Goal: Task Accomplishment & Management: Complete application form

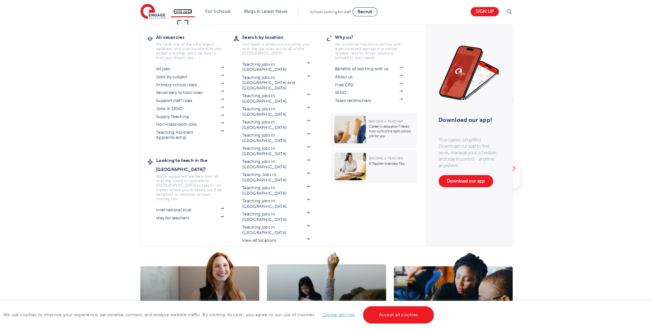
click at [186, 11] on link "Find jobs" at bounding box center [182, 11] width 19 height 5
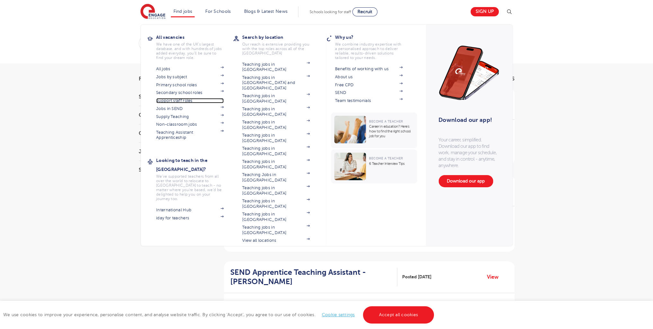
click at [187, 101] on link "Support staff roles" at bounding box center [189, 100] width 67 height 5
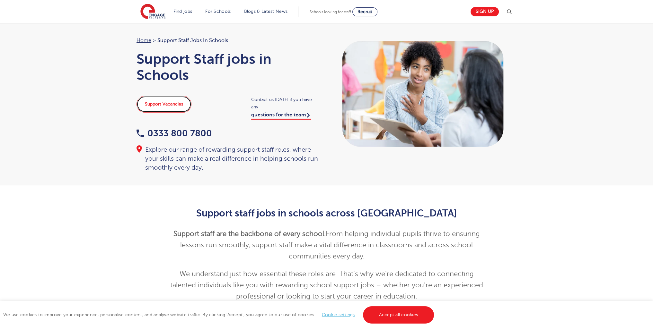
click at [183, 112] on link "Support Vacancies" at bounding box center [163, 104] width 55 height 17
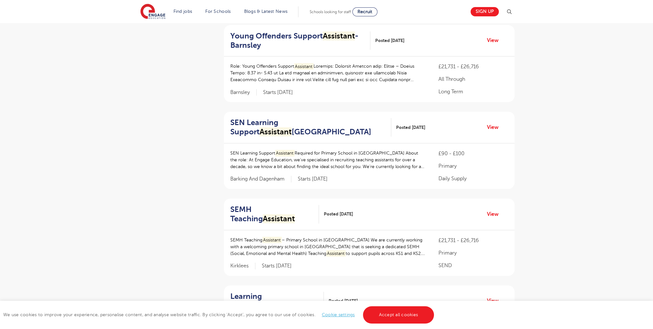
scroll to position [322, 0]
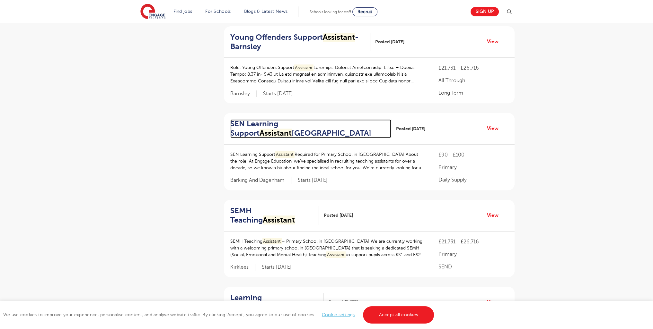
click at [268, 123] on h2 "SEN Learning Support Assistant Dagenham" at bounding box center [308, 128] width 156 height 19
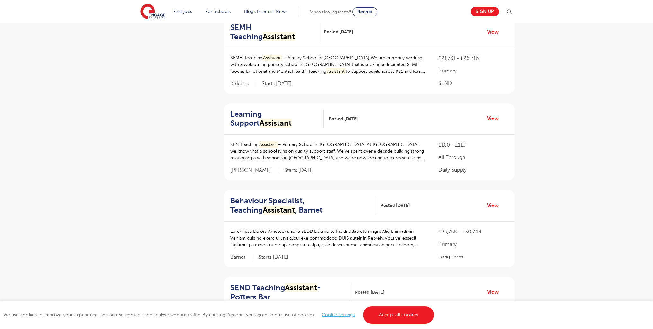
scroll to position [842, 0]
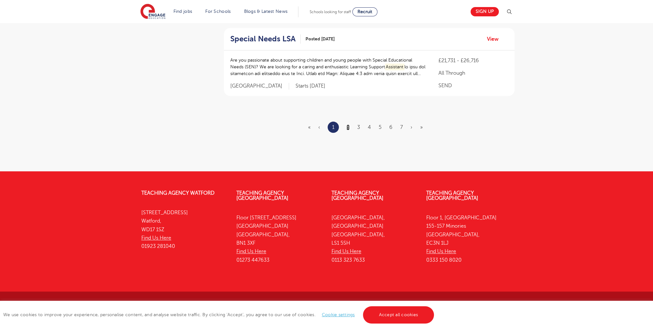
click at [348, 126] on link "2" at bounding box center [347, 128] width 3 height 6
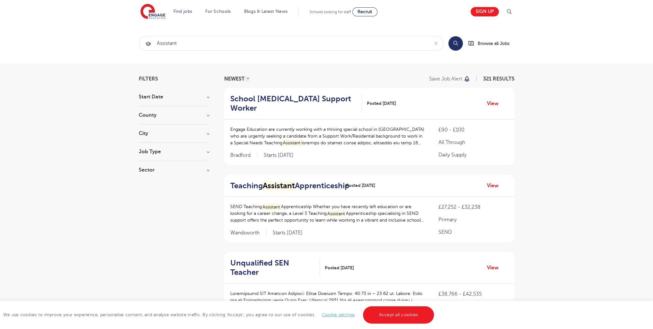
scroll to position [823, 0]
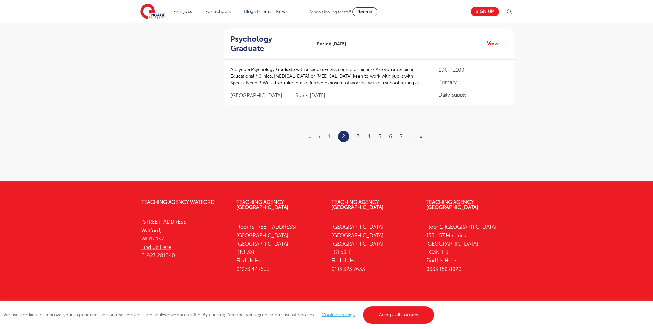
click at [361, 131] on ul "« ‹ 1 2 3 4 5 6 7 › »" at bounding box center [369, 136] width 122 height 11
click at [358, 134] on link "3" at bounding box center [358, 137] width 3 height 6
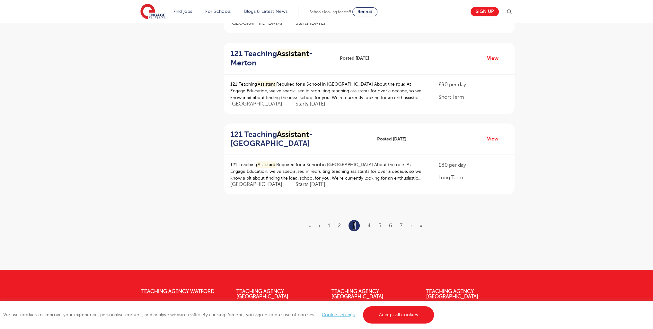
scroll to position [817, 0]
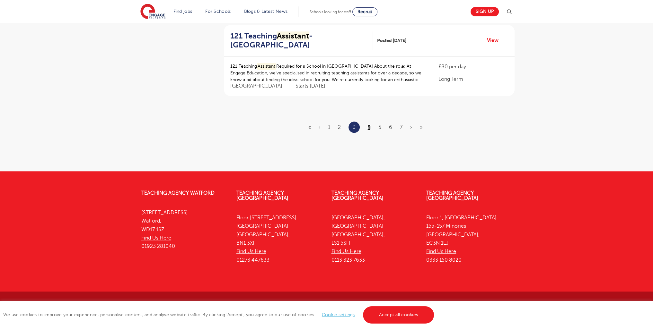
click at [369, 127] on link "4" at bounding box center [368, 128] width 3 height 6
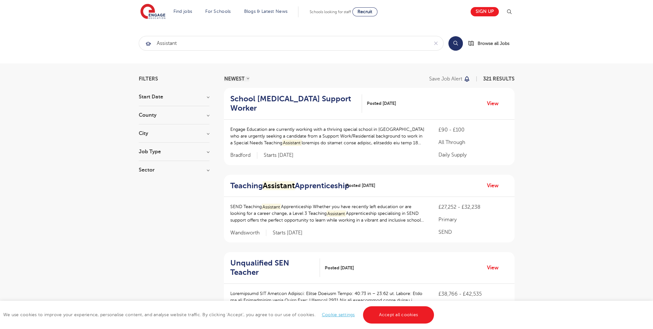
scroll to position [823, 0]
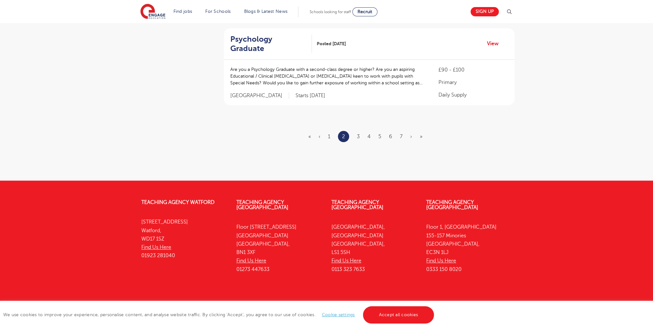
click at [377, 131] on ul "« ‹ 1 2 3 4 5 6 7 › »" at bounding box center [369, 136] width 122 height 11
click at [379, 134] on link "5" at bounding box center [379, 137] width 3 height 6
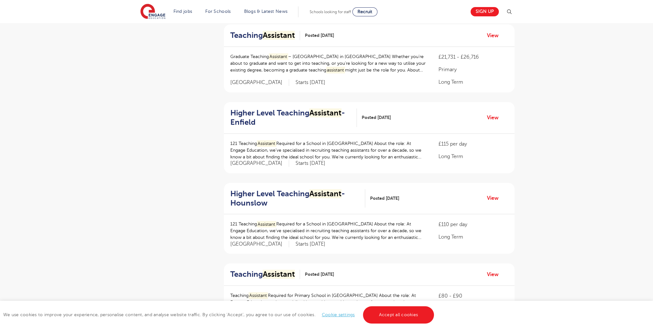
scroll to position [802, 0]
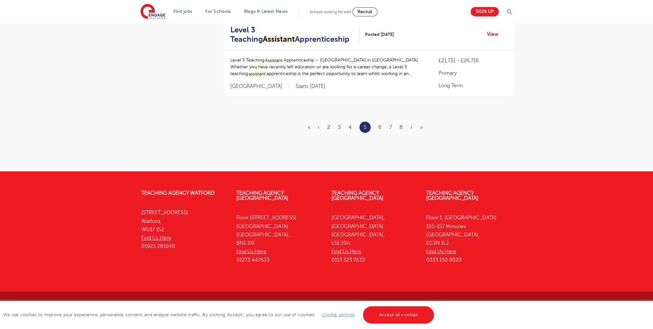
click at [381, 122] on ul "« ‹ 2 3 4 5 6 7 8 › »" at bounding box center [368, 127] width 123 height 11
click at [380, 130] on li "6" at bounding box center [379, 127] width 3 height 8
click at [380, 127] on link "6" at bounding box center [379, 128] width 3 height 6
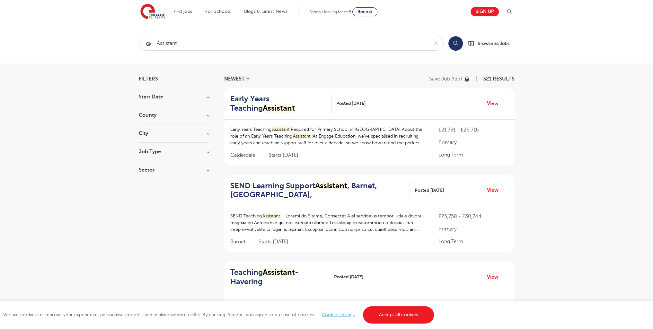
scroll to position [808, 0]
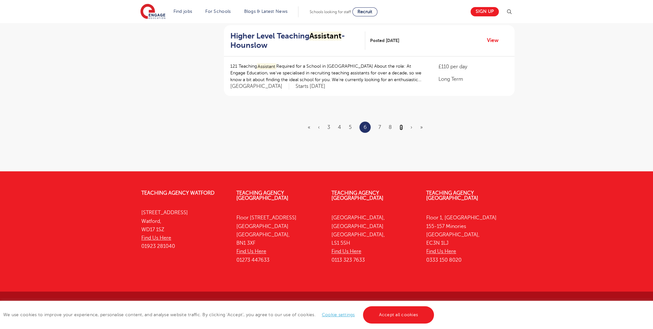
click at [400, 125] on link "9" at bounding box center [400, 128] width 3 height 6
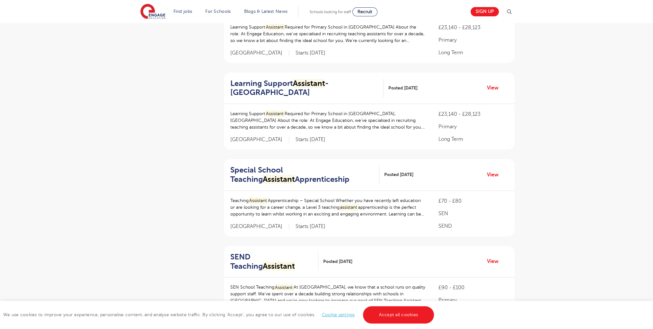
scroll to position [826, 0]
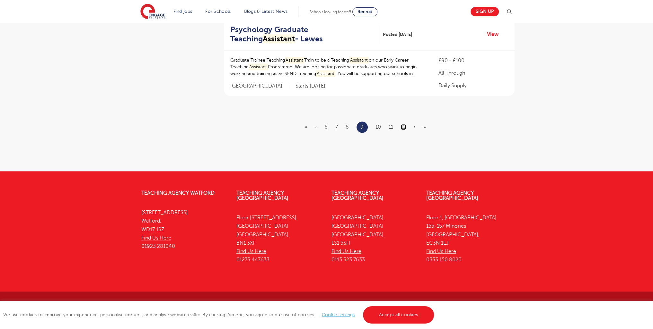
click at [404, 124] on link "12" at bounding box center [403, 127] width 5 height 6
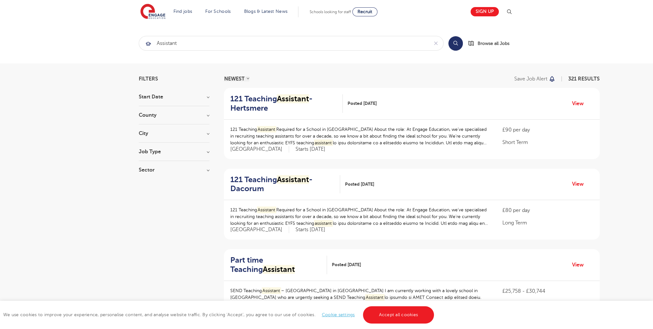
scroll to position [811, 0]
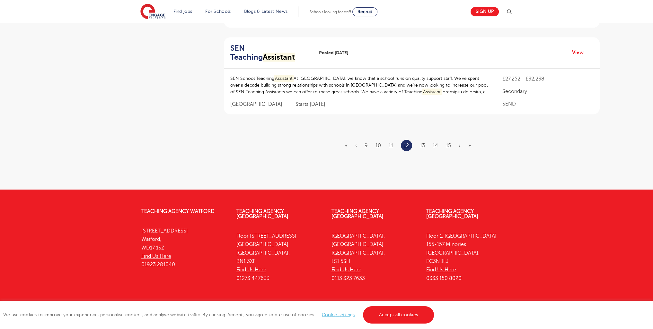
click at [445, 140] on ul "« ‹ 9 10 11 12 13 14 15 › »" at bounding box center [412, 145] width 134 height 11
click at [447, 143] on link "15" at bounding box center [448, 146] width 5 height 6
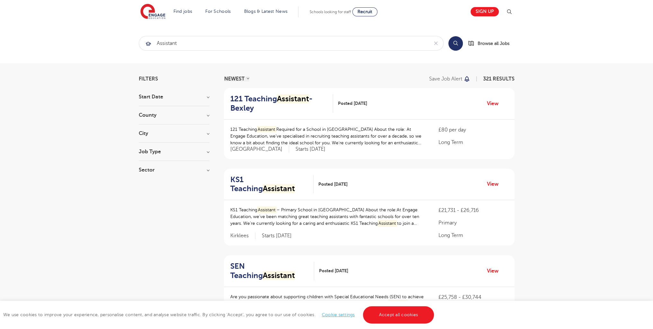
scroll to position [783, 0]
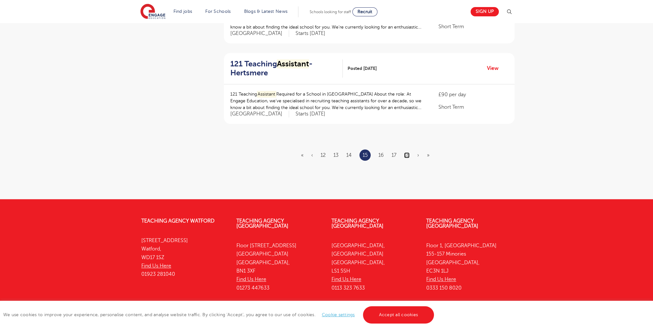
click at [406, 152] on link "18" at bounding box center [406, 155] width 5 height 6
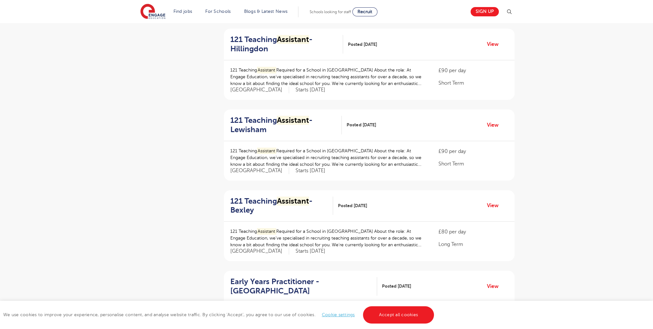
scroll to position [671, 0]
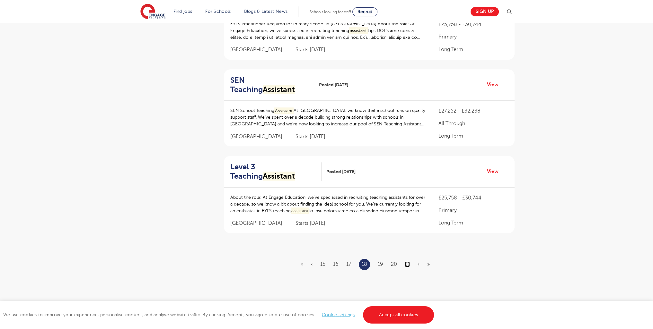
click at [409, 262] on link "21" at bounding box center [406, 265] width 5 height 6
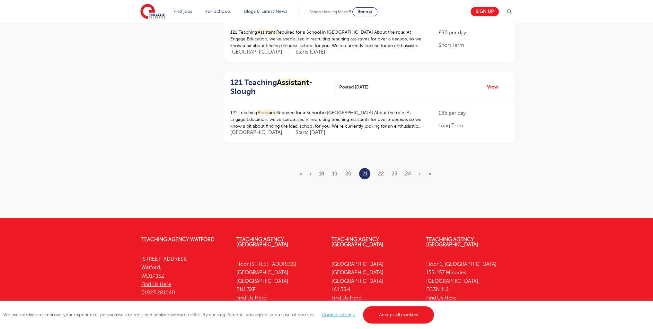
scroll to position [751, 0]
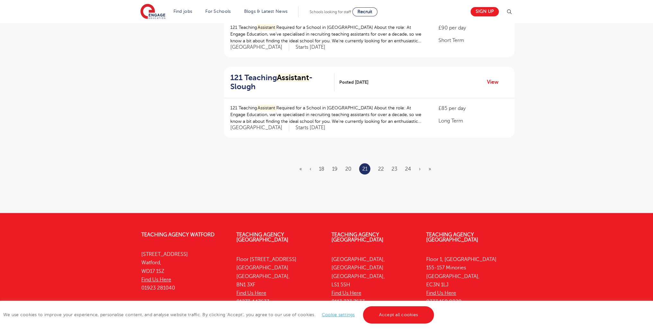
click at [412, 168] on ul "« ‹ 18 19 20 21 22 23 24 › »" at bounding box center [368, 168] width 139 height 11
click at [409, 167] on link "24" at bounding box center [408, 169] width 6 height 6
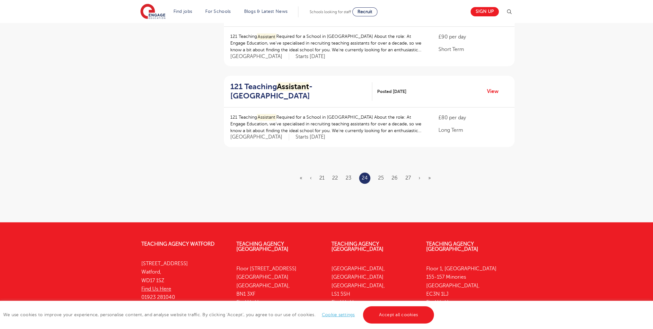
scroll to position [0, 0]
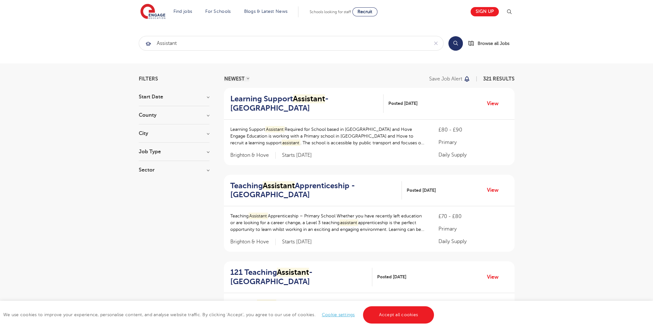
scroll to position [802, 0]
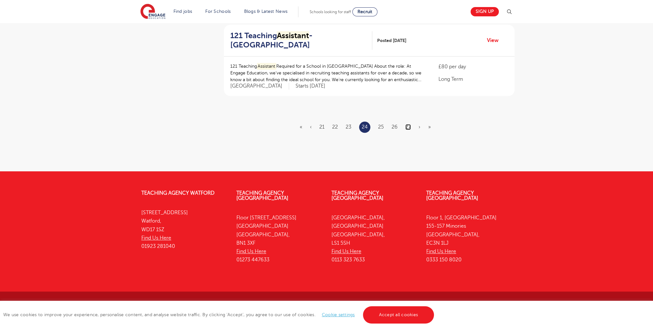
click at [407, 125] on link "27" at bounding box center [407, 127] width 5 height 6
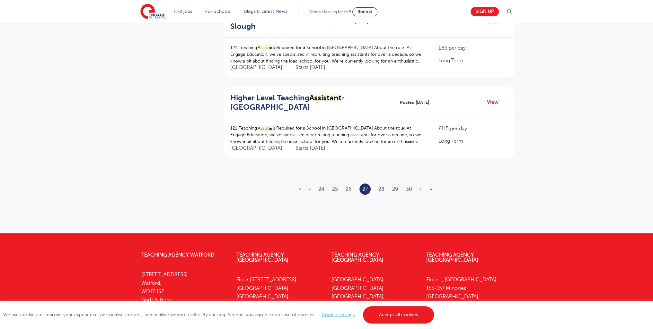
scroll to position [796, 0]
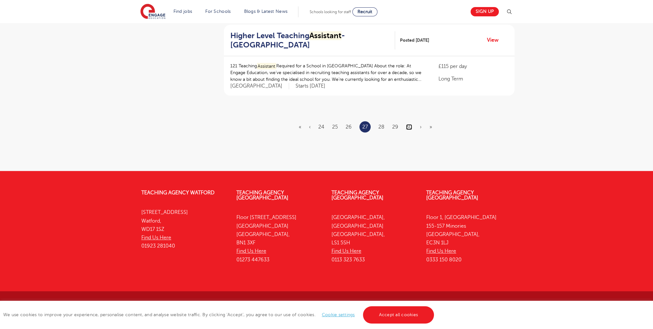
click at [410, 126] on link "30" at bounding box center [409, 127] width 6 height 6
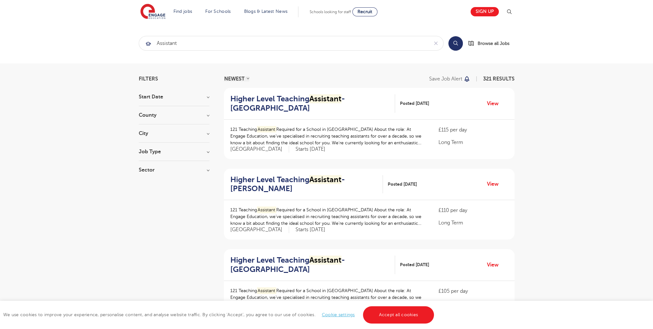
scroll to position [793, 0]
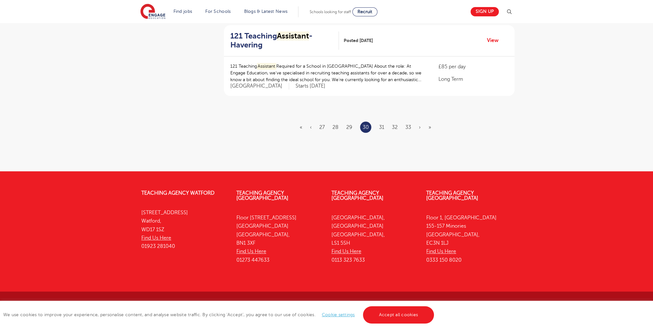
click at [404, 125] on ul "« ‹ 27 28 29 30 31 32 33 › »" at bounding box center [368, 127] width 139 height 11
click at [408, 126] on link "33" at bounding box center [408, 128] width 6 height 6
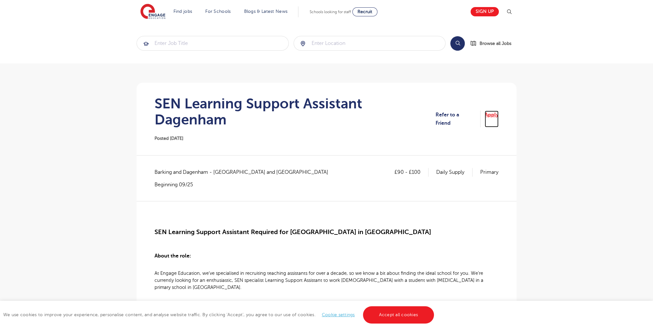
click at [494, 115] on link "Apply" at bounding box center [491, 119] width 14 height 17
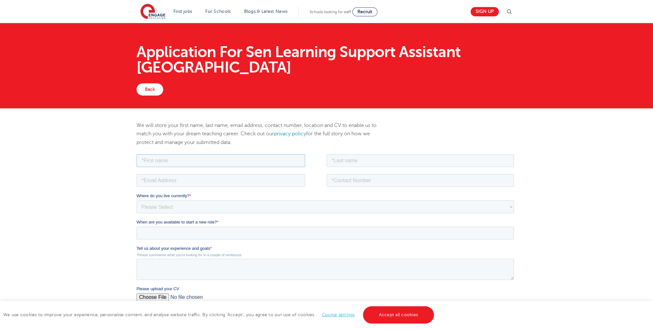
click at [150, 164] on input "text" at bounding box center [220, 160] width 169 height 13
type input "aaron"
click at [344, 161] on input "text" at bounding box center [419, 160] width 187 height 13
type input "ferguson"
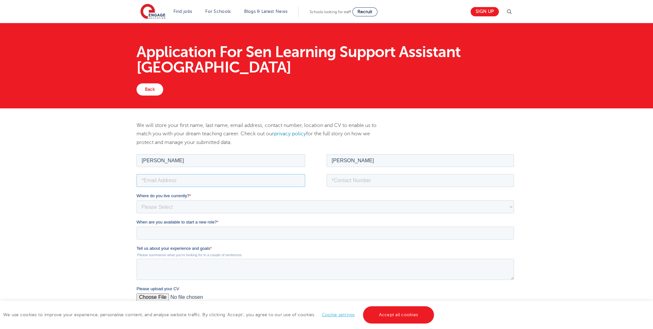
click at [188, 184] on input "email" at bounding box center [220, 180] width 169 height 13
type input "alexgood666@yahoo.com"
click at [394, 174] on div at bounding box center [419, 180] width 187 height 13
click at [393, 177] on input "tel" at bounding box center [419, 180] width 187 height 13
click at [392, 182] on input "tel" at bounding box center [419, 180] width 187 height 13
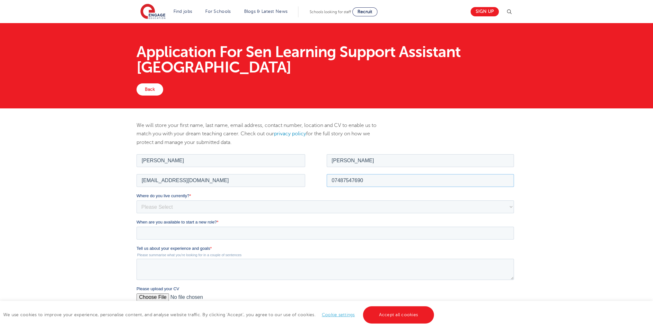
type input "07487547690"
click at [213, 207] on select "Please Select UK Canada Ireland Australia New Zealand Europe USA South Africa J…" at bounding box center [324, 206] width 377 height 13
select select "UK"
click at [136, 200] on select "Please Select UK Canada Ireland Australia New Zealand Europe USA South Africa J…" at bounding box center [324, 206] width 377 height 13
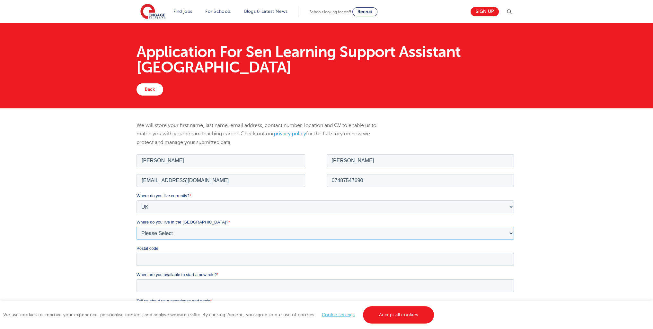
click at [175, 228] on select "Please Select Overseas Barnsley Bedfordshire Berkshire Bournemouth Bracknell Fo…" at bounding box center [324, 233] width 377 height 13
select select "City of London"
click at [136, 227] on select "Please Select Overseas Barnsley Bedfordshire Berkshire Bournemouth Bracknell Fo…" at bounding box center [324, 233] width 377 height 13
click at [161, 256] on input "Postal code" at bounding box center [324, 259] width 377 height 13
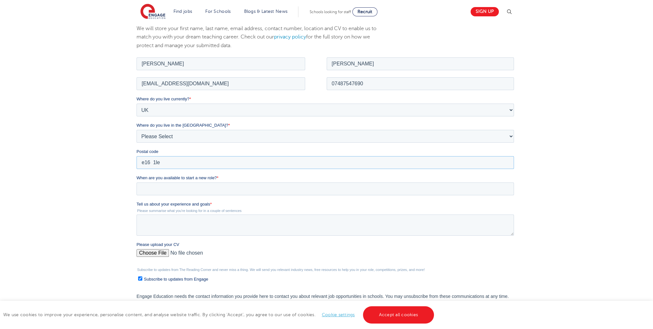
scroll to position [98, 0]
type input "e16 1le"
click at [208, 191] on input "When are you available to start a new role? *" at bounding box center [324, 187] width 377 height 13
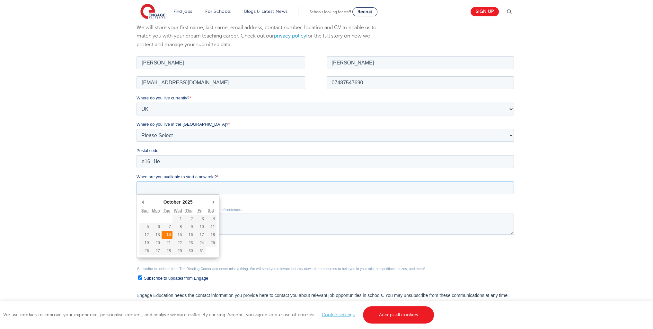
type div "2025-10-14"
type input "2025/10/14"
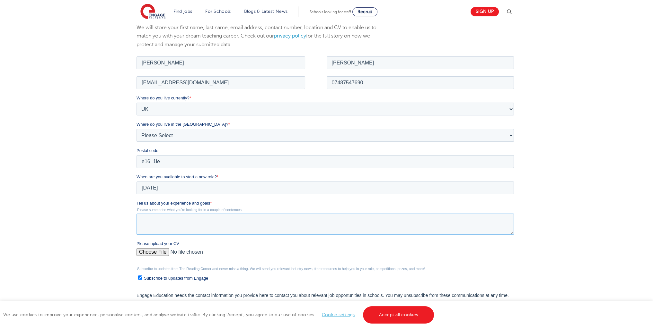
click at [171, 227] on textarea "Tell us about your experience and goals *" at bounding box center [324, 223] width 377 height 21
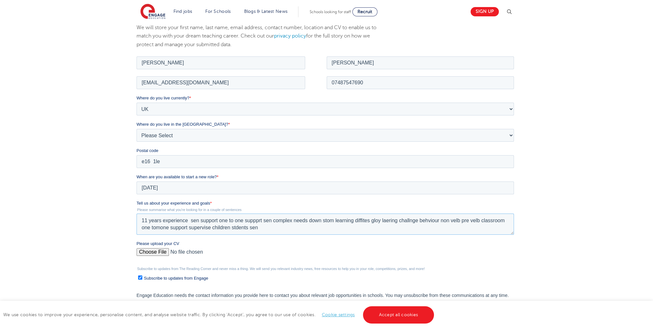
type textarea "11 years experience sen support one to one suppprt sen complex needs down stom …"
click at [160, 251] on input "Please upload your CV" at bounding box center [324, 254] width 377 height 13
type input "C:\fakepath\aaron66 (1) (1) (1) (8) (3) (2) (1) (1) (2) (1) (1) (2) (1) (1) (1)…"
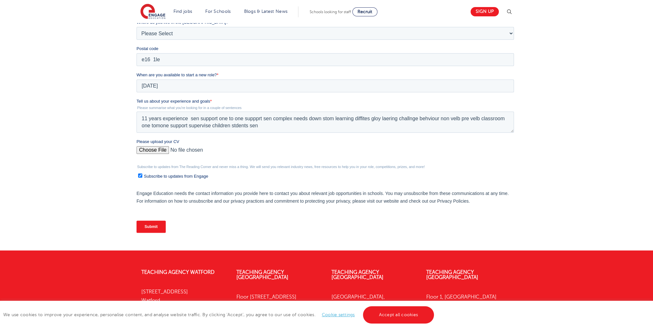
scroll to position [196, 0]
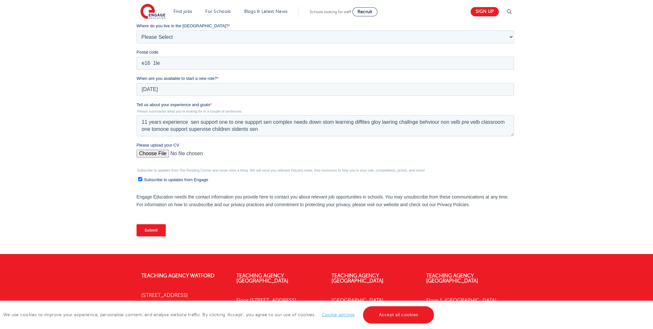
click at [158, 234] on input "Submit" at bounding box center [150, 230] width 29 height 12
click at [157, 233] on input "Submit" at bounding box center [150, 230] width 29 height 12
